Goal: Task Accomplishment & Management: Use online tool/utility

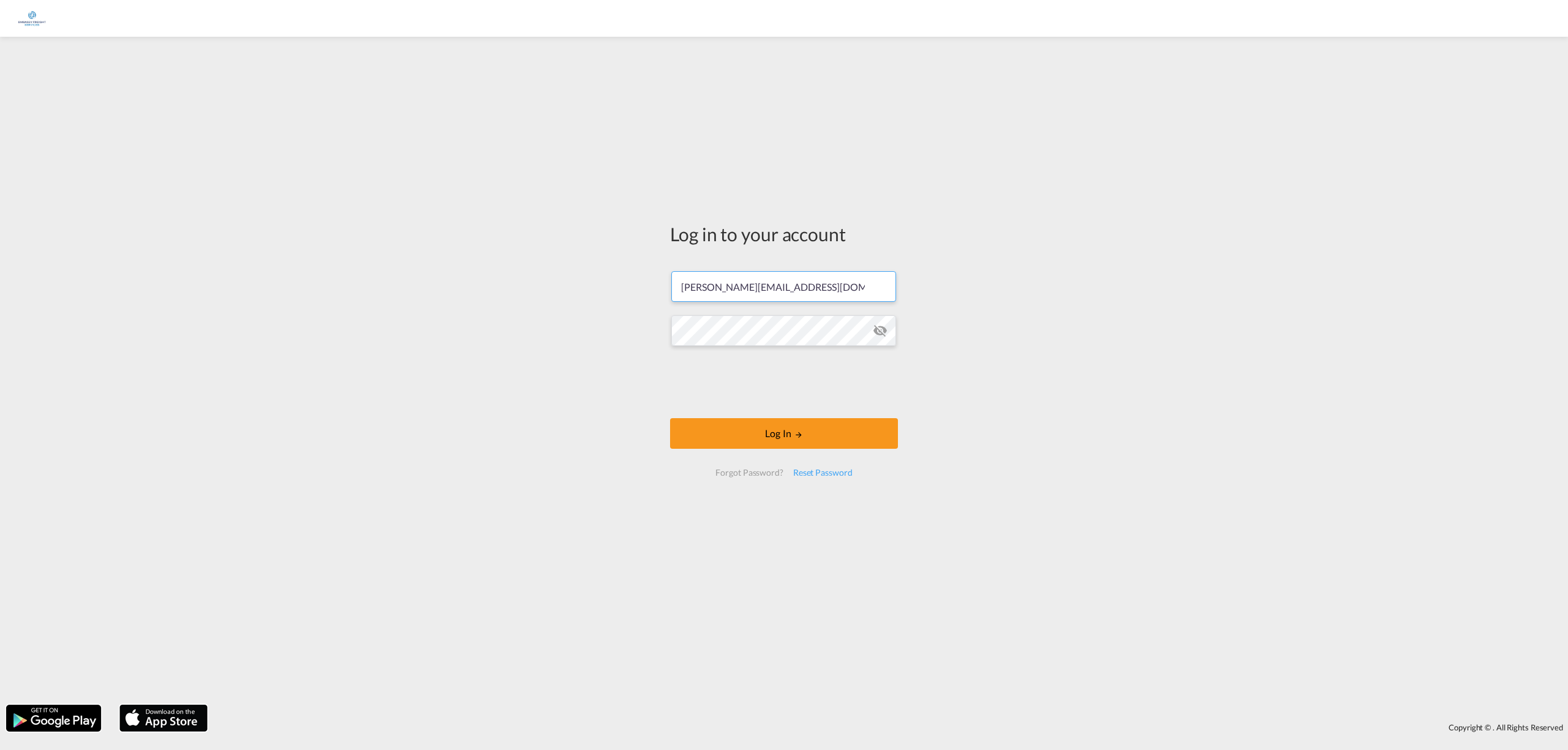
drag, startPoint x: 839, startPoint y: 281, endPoint x: 540, endPoint y: 269, distance: 299.2
click at [540, 269] on div "Log in to your account [PERSON_NAME][EMAIL_ADDRESS][DOMAIN_NAME] Password field…" at bounding box center [784, 370] width 1568 height 656
click at [852, 287] on input "[PERSON_NAME][EMAIL_ADDRESS][DOMAIN_NAME]" at bounding box center [783, 286] width 225 height 30
drag, startPoint x: 822, startPoint y: 287, endPoint x: 518, endPoint y: 280, distance: 304.1
click at [518, 280] on div "Log in to your account [PERSON_NAME][EMAIL_ADDRESS][DOMAIN_NAME] Log In Forgot …" at bounding box center [784, 370] width 1568 height 656
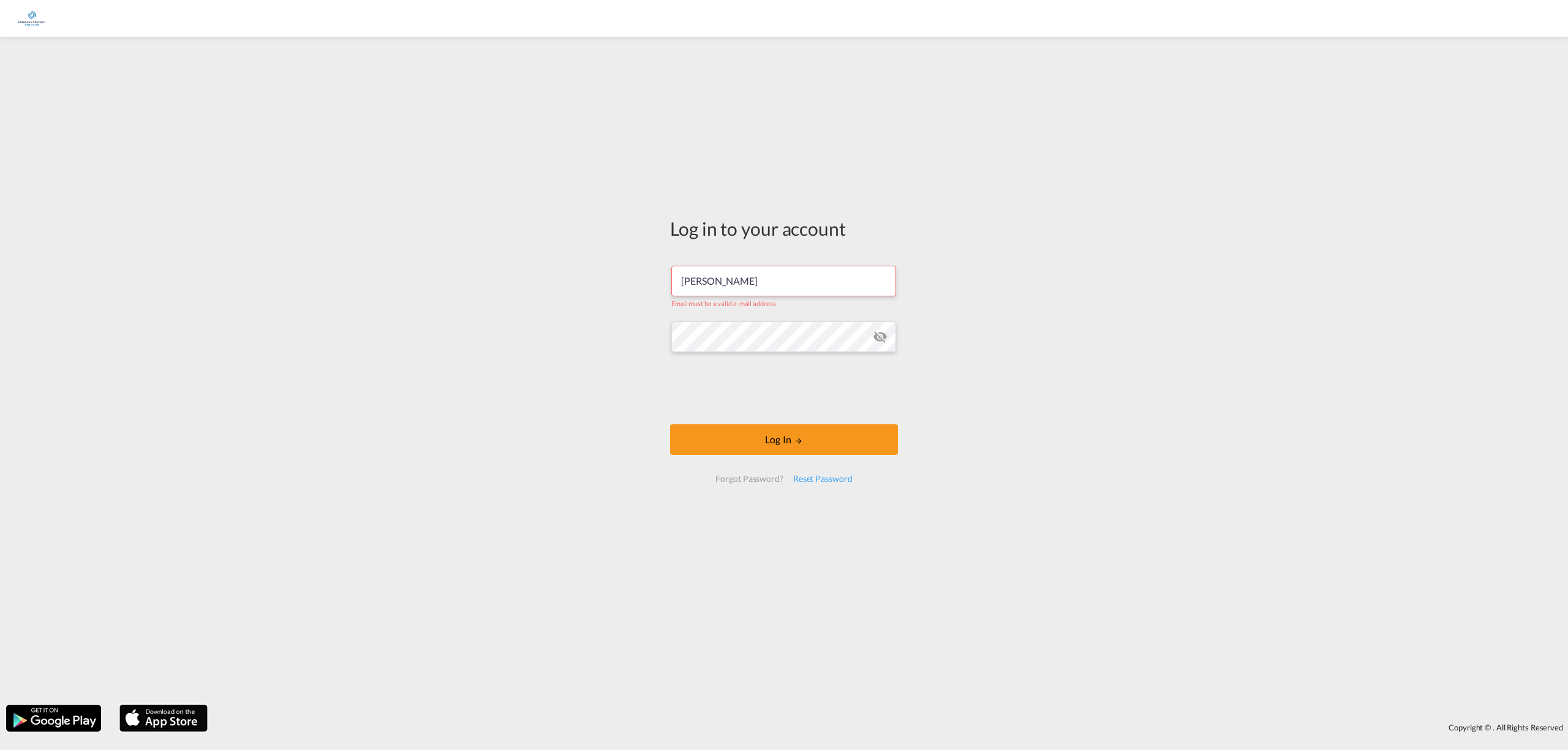
type input "[PERSON_NAME][EMAIL_ADDRESS][PERSON_NAME][DOMAIN_NAME]"
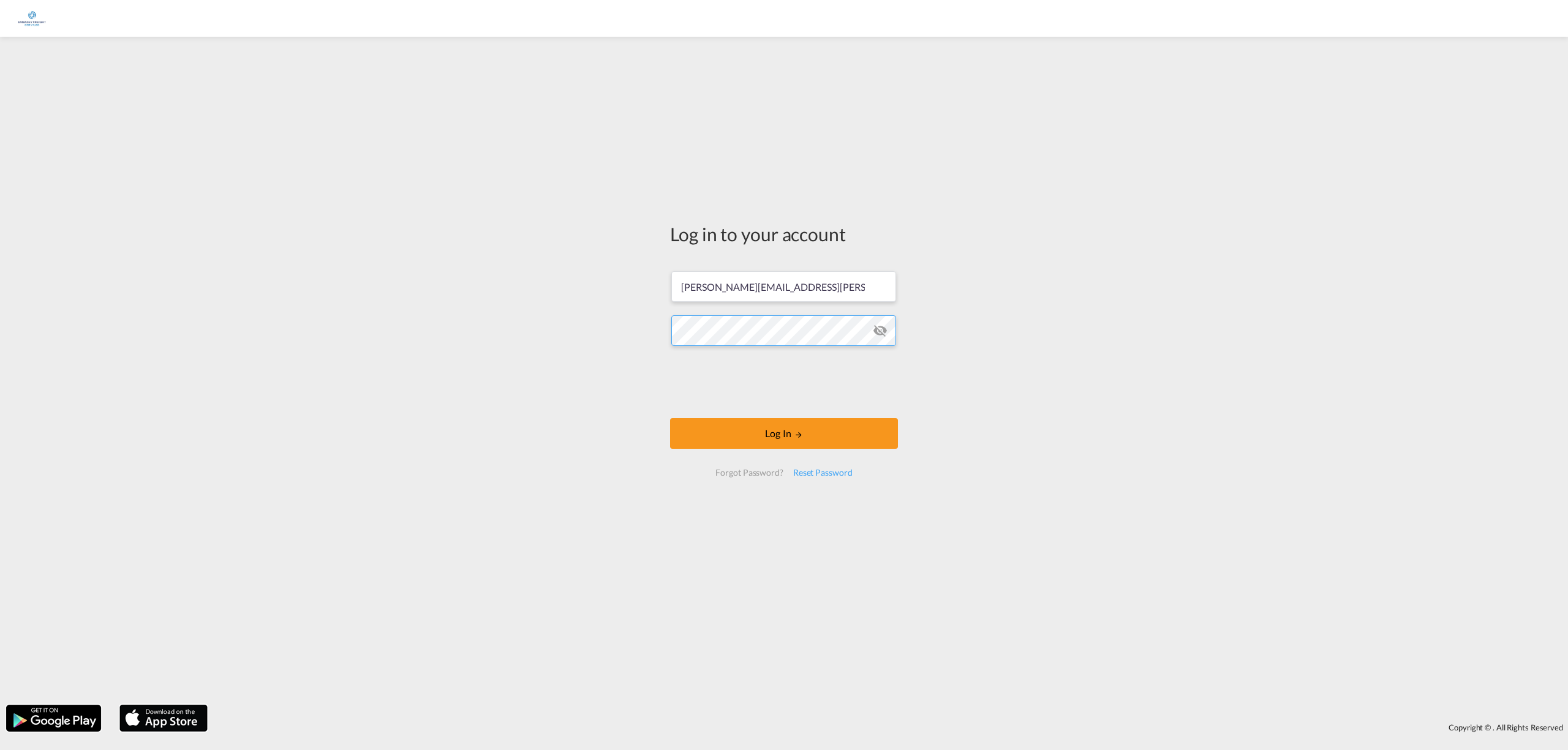
click at [588, 344] on div "Log in to your account [PERSON_NAME][EMAIL_ADDRESS][PERSON_NAME][DOMAIN_NAME] L…" at bounding box center [784, 370] width 1568 height 656
click at [670, 418] on button "Log In" at bounding box center [784, 433] width 228 height 30
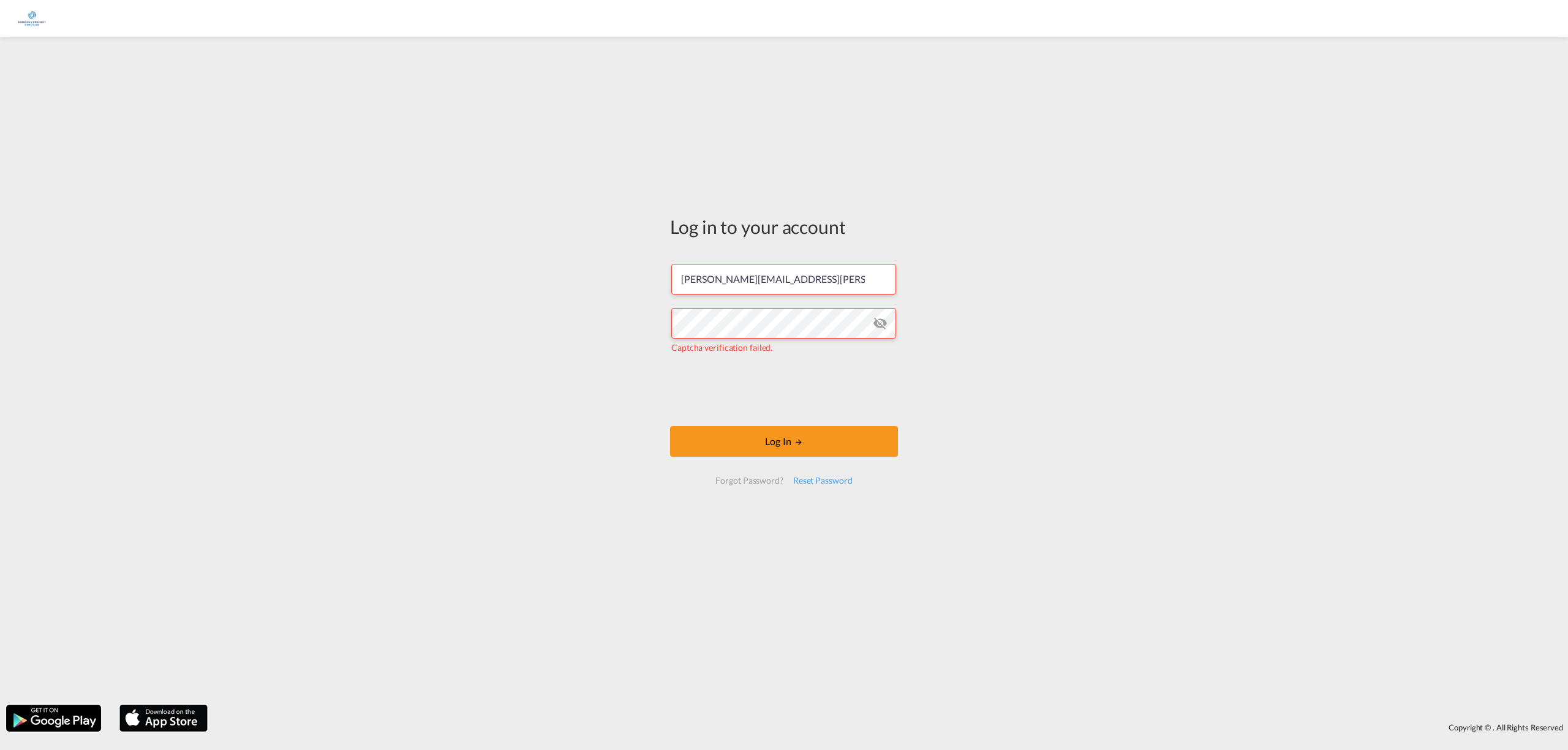
click at [789, 423] on form "[PERSON_NAME][EMAIL_ADDRESS][PERSON_NAME][DOMAIN_NAME] Captcha verification fai…" at bounding box center [784, 374] width 228 height 244
click at [790, 440] on button "Log In" at bounding box center [784, 442] width 228 height 30
